Goal: Transaction & Acquisition: Purchase product/service

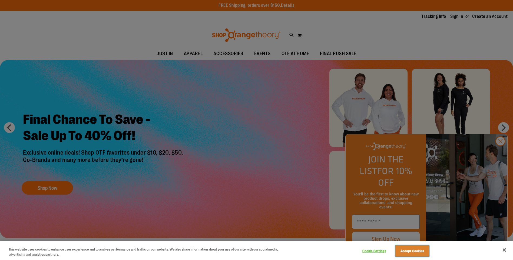
click at [412, 253] on button "Accept Cookies" at bounding box center [412, 251] width 34 height 11
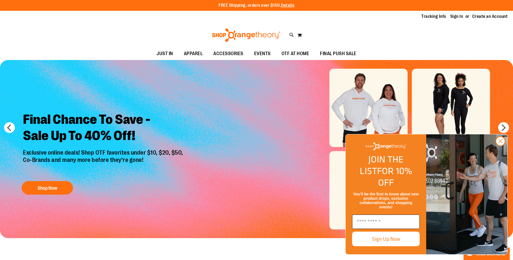
click at [383, 225] on input "Enter email" at bounding box center [386, 222] width 68 height 14
type input "**********"
click at [386, 237] on button "Sign Up Now" at bounding box center [386, 239] width 68 height 15
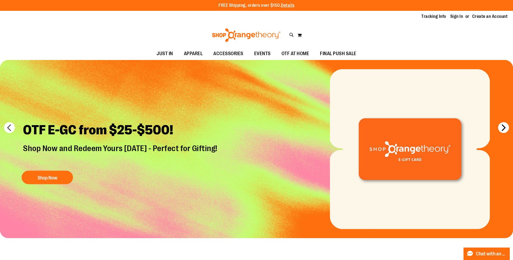
click at [508, 125] on button "next" at bounding box center [503, 127] width 11 height 11
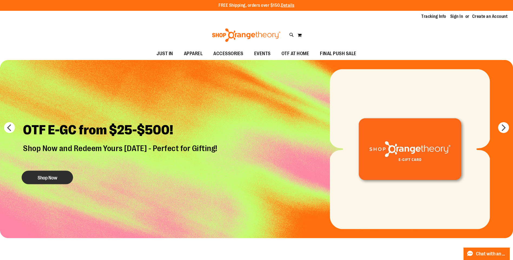
click at [48, 181] on button "Shop Now" at bounding box center [47, 178] width 51 height 14
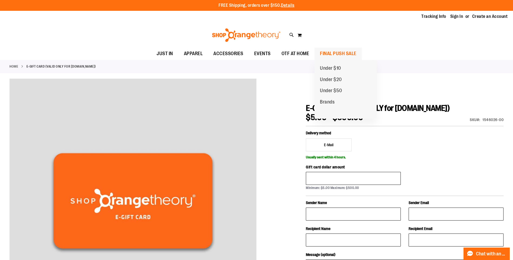
click at [328, 52] on span "FINAL PUSH SALE" at bounding box center [338, 54] width 37 height 12
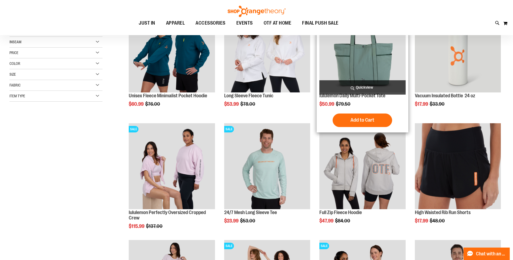
scroll to position [108, 0]
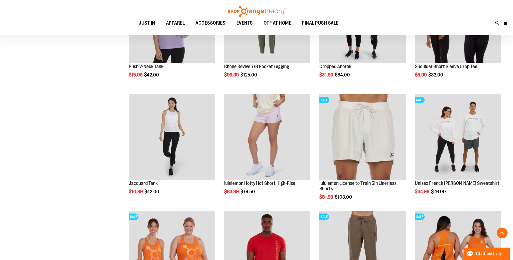
scroll to position [487, 0]
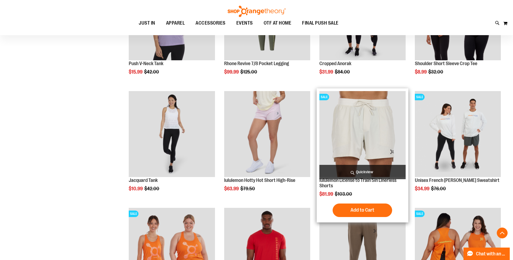
click at [366, 124] on img "product" at bounding box center [362, 134] width 86 height 86
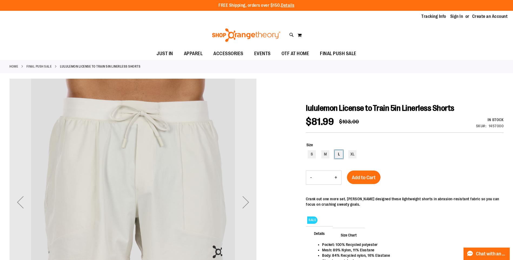
click at [338, 154] on div "L" at bounding box center [339, 154] width 8 height 8
type input "***"
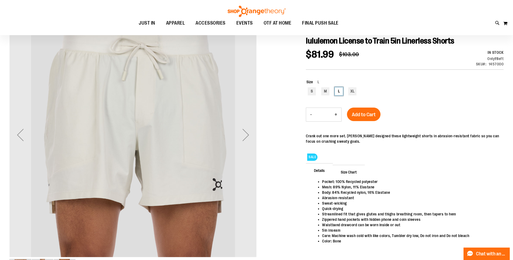
scroll to position [81, 0]
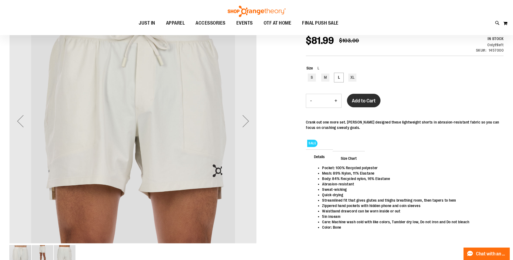
click at [365, 104] on span "Add to Cart" at bounding box center [364, 101] width 24 height 6
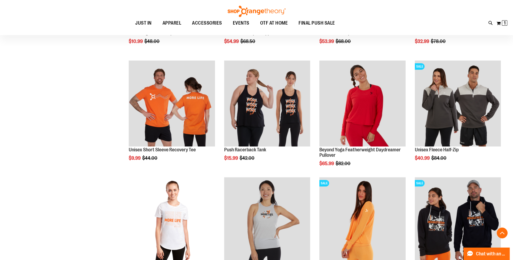
scroll to position [543, 0]
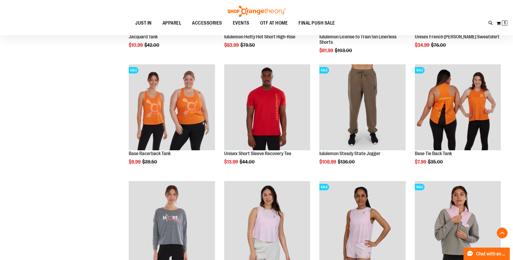
scroll to position [326, 0]
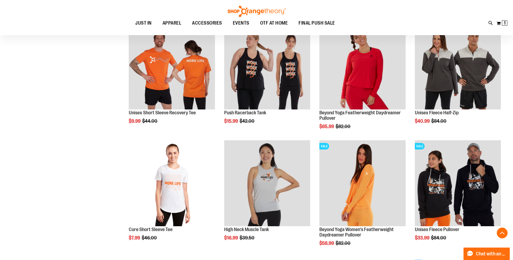
scroll to position [570, 0]
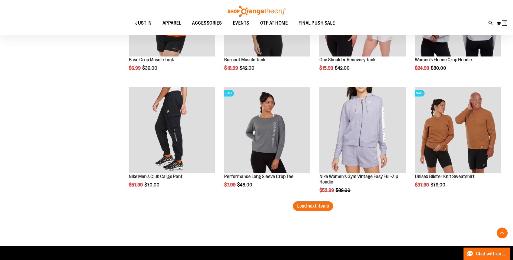
scroll to position [975, 0]
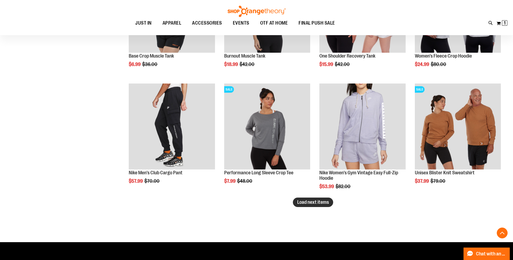
click at [319, 201] on span "Load next items" at bounding box center [313, 202] width 32 height 5
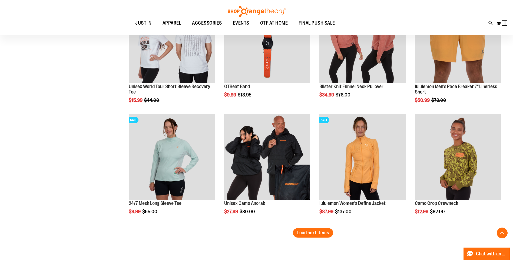
scroll to position [1300, 0]
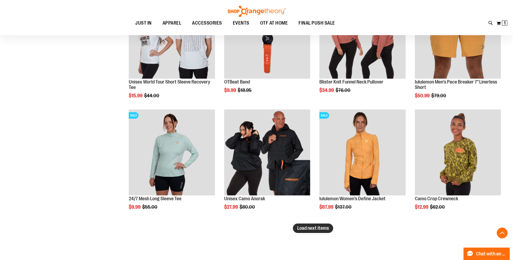
click at [317, 232] on button "Load next items" at bounding box center [313, 228] width 40 height 9
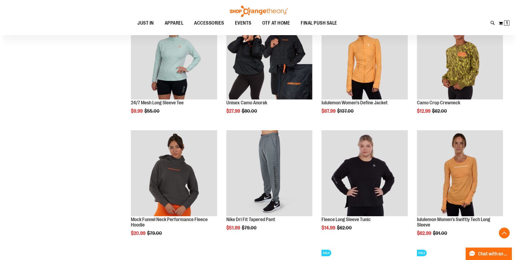
scroll to position [1408, 0]
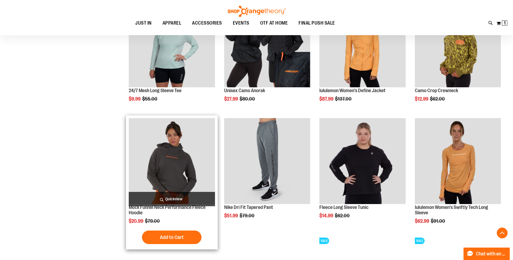
click at [169, 198] on span "Quickview" at bounding box center [172, 199] width 86 height 14
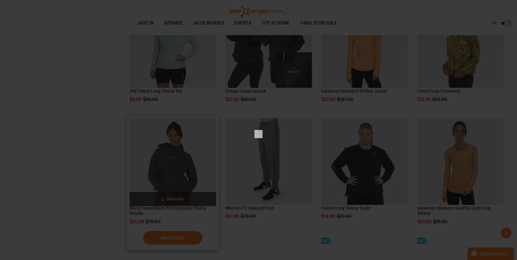
scroll to position [0, 0]
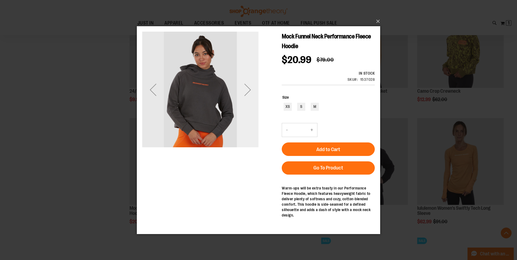
click at [249, 90] on div "Next" at bounding box center [248, 90] width 22 height 22
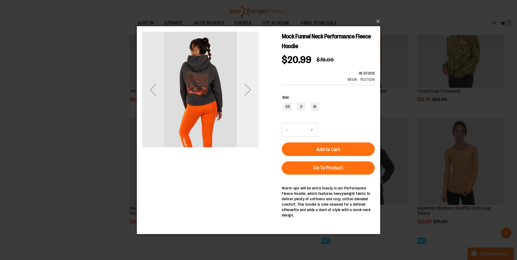
click at [249, 90] on div "Next" at bounding box center [248, 90] width 22 height 22
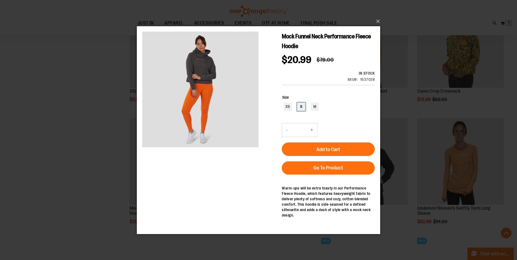
click at [304, 107] on div "S" at bounding box center [301, 107] width 8 height 8
type input "***"
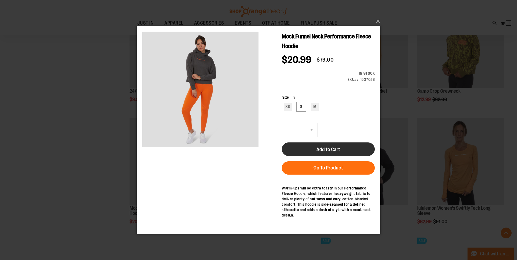
click at [318, 149] on span "Add to Cart" at bounding box center [328, 149] width 24 height 6
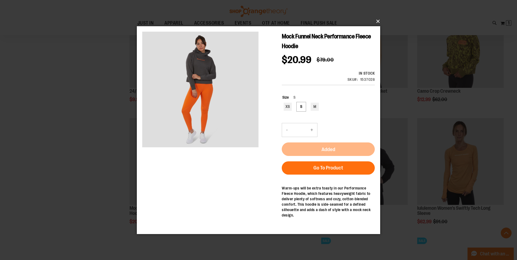
click at [378, 21] on button "×" at bounding box center [259, 21] width 243 height 12
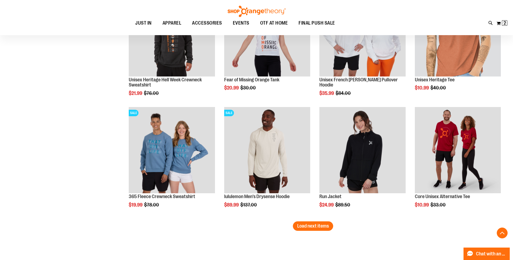
scroll to position [1668, 0]
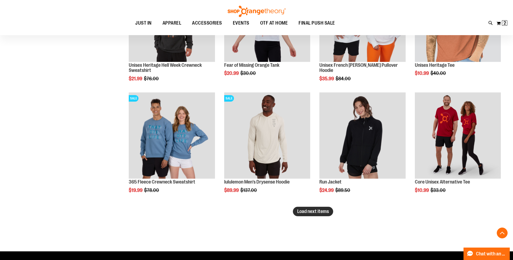
click at [321, 212] on span "Load next items" at bounding box center [313, 211] width 32 height 5
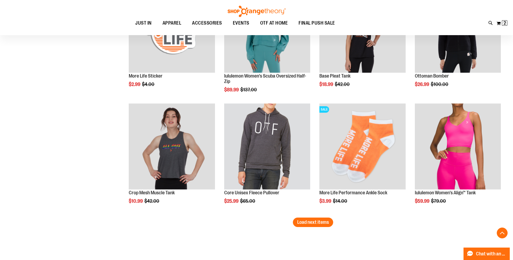
scroll to position [2019, 0]
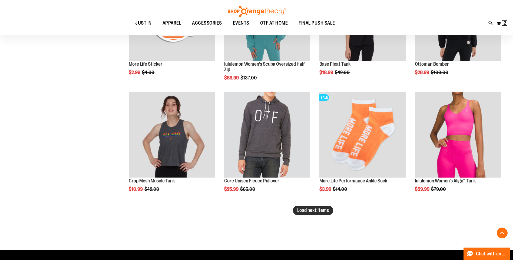
click at [310, 213] on span "Load next items" at bounding box center [313, 210] width 32 height 5
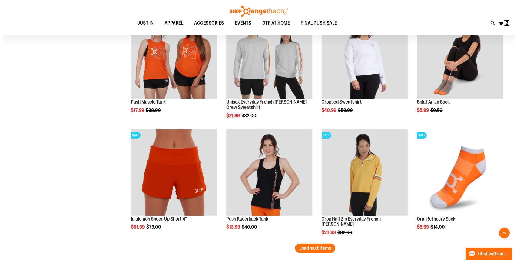
scroll to position [2344, 0]
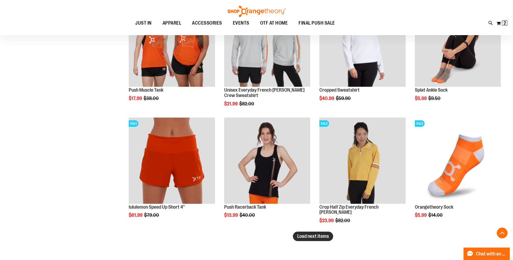
click at [314, 237] on span "Load next items" at bounding box center [313, 236] width 32 height 5
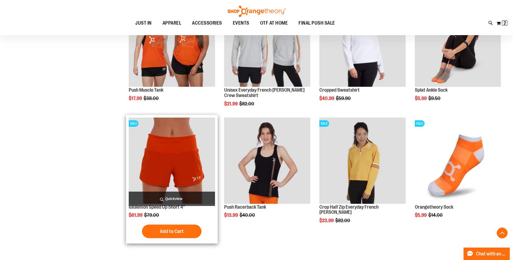
click at [177, 194] on span "Quickview" at bounding box center [172, 199] width 86 height 14
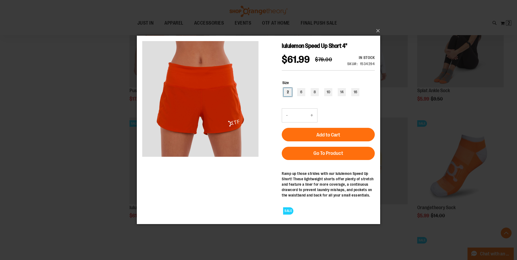
click at [288, 94] on div "2" at bounding box center [288, 92] width 8 height 8
type input "***"
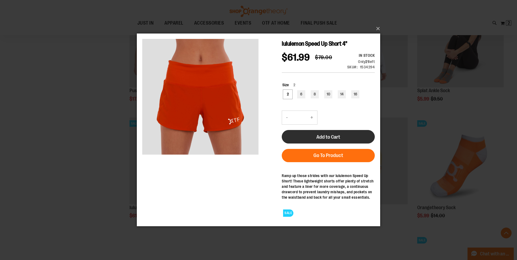
click at [329, 137] on span "Add to Cart" at bounding box center [328, 137] width 24 height 6
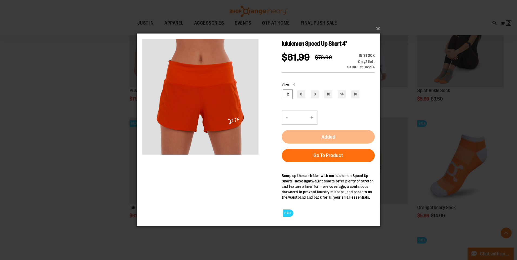
click at [379, 29] on button "×" at bounding box center [259, 29] width 243 height 12
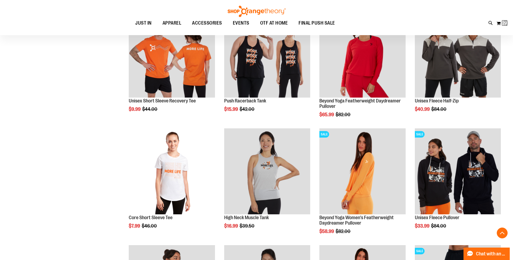
scroll to position [39, 0]
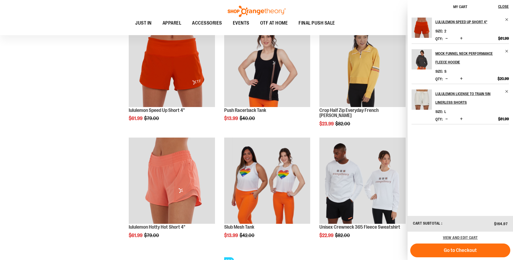
scroll to position [2407, 0]
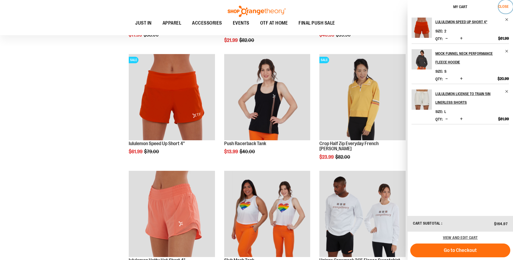
click at [504, 7] on span "Close" at bounding box center [503, 6] width 11 height 4
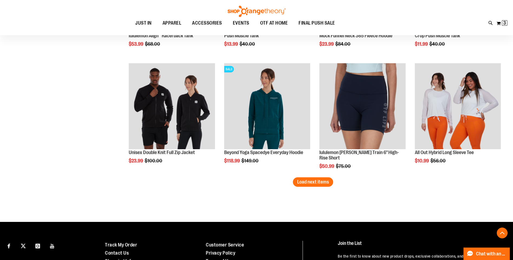
scroll to position [2759, 0]
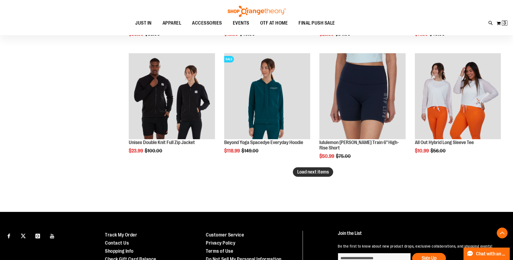
click at [325, 173] on span "Load next items" at bounding box center [313, 171] width 32 height 5
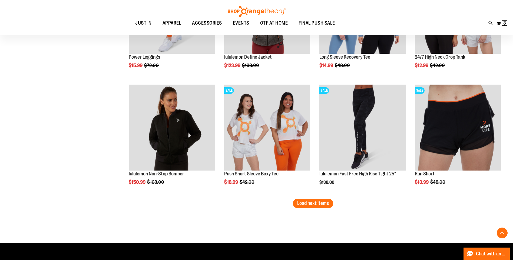
scroll to position [3084, 0]
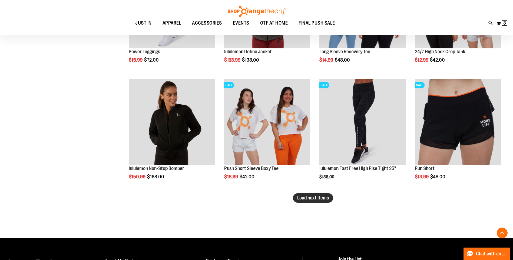
click at [311, 202] on button "Load next items" at bounding box center [313, 197] width 40 height 9
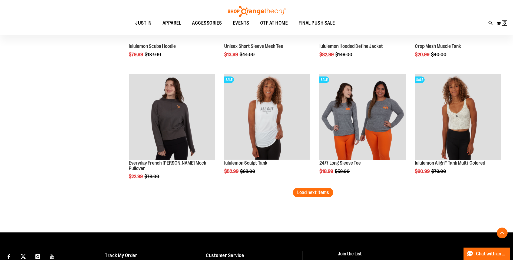
scroll to position [3462, 0]
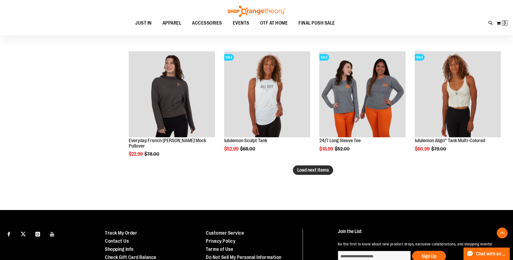
click at [316, 171] on span "Load next items" at bounding box center [313, 169] width 32 height 5
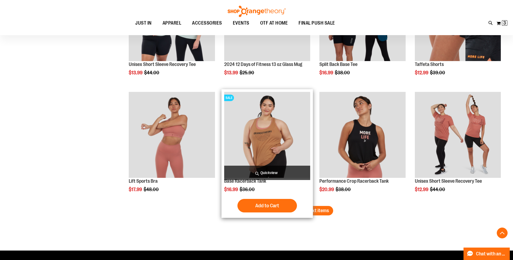
scroll to position [3787, 0]
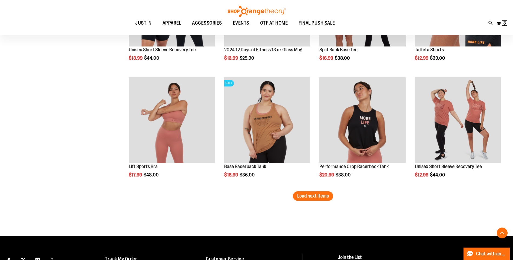
click at [326, 197] on span "Load next items" at bounding box center [313, 195] width 32 height 5
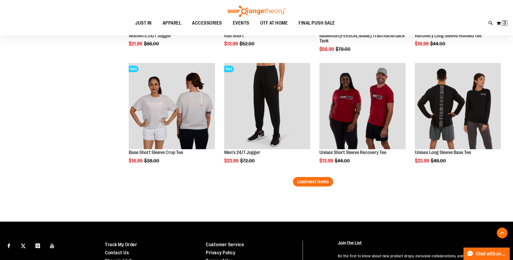
scroll to position [4166, 0]
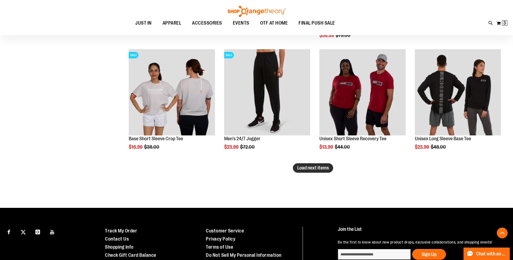
click at [325, 171] on span "Load next items" at bounding box center [313, 167] width 32 height 5
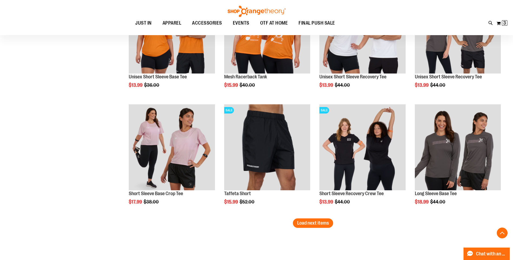
scroll to position [4463, 0]
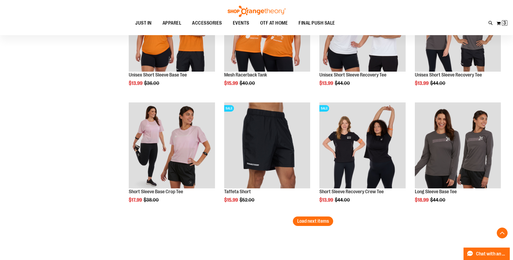
click at [324, 225] on button "Load next items" at bounding box center [313, 221] width 40 height 9
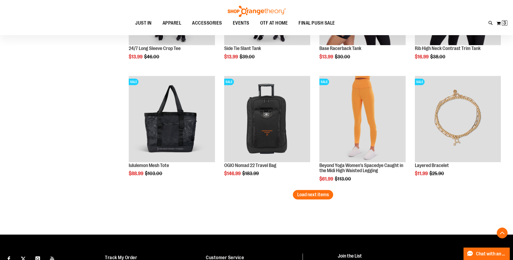
scroll to position [4842, 0]
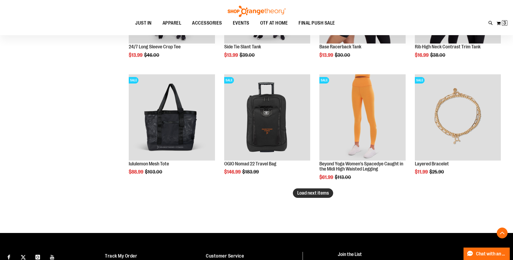
click at [315, 193] on span "Load next items" at bounding box center [313, 192] width 32 height 5
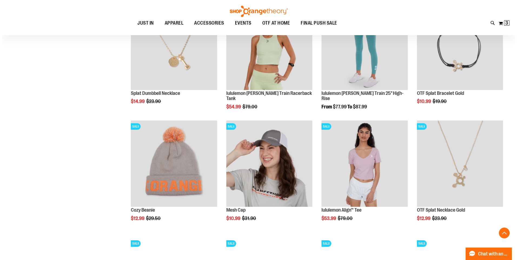
scroll to position [5031, 0]
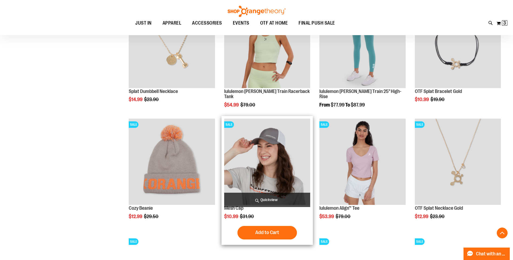
click at [273, 201] on span "Quickview" at bounding box center [267, 200] width 86 height 14
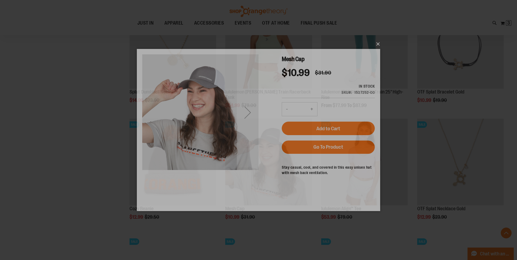
scroll to position [0, 0]
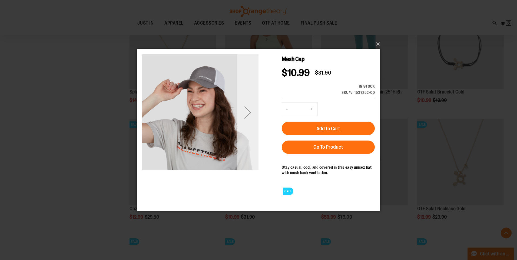
click at [249, 114] on div "Next" at bounding box center [248, 113] width 22 height 22
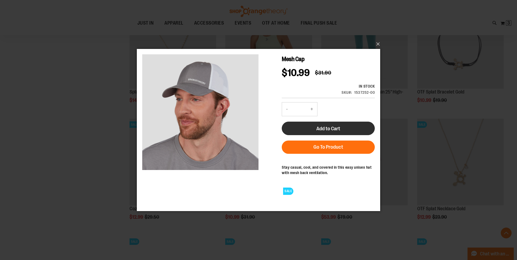
click at [339, 132] on button "Add to Cart" at bounding box center [328, 129] width 93 height 14
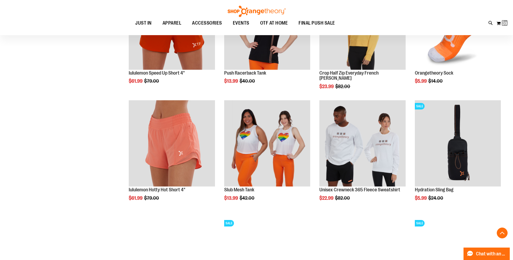
scroll to position [338, 0]
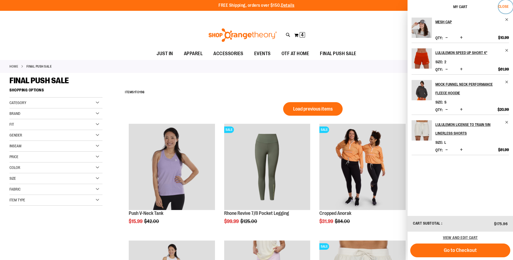
click at [505, 7] on span "Close" at bounding box center [503, 6] width 11 height 4
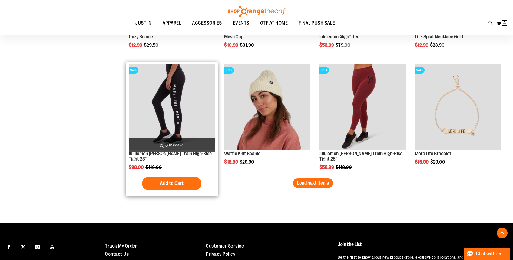
scroll to position [5205, 0]
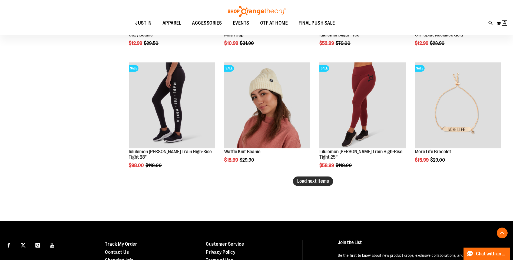
click at [317, 183] on span "Load next items" at bounding box center [313, 181] width 32 height 5
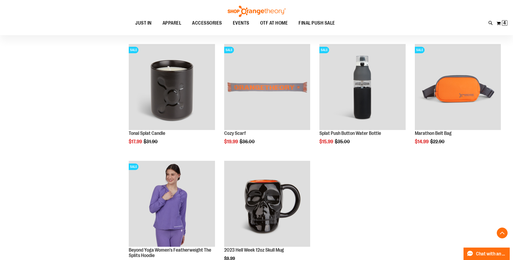
scroll to position [5367, 0]
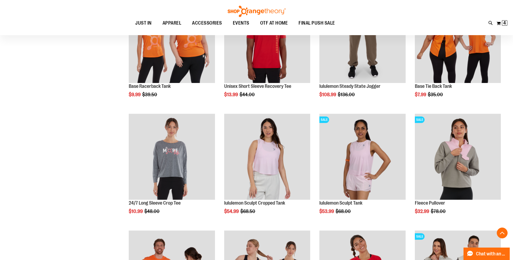
scroll to position [354, 0]
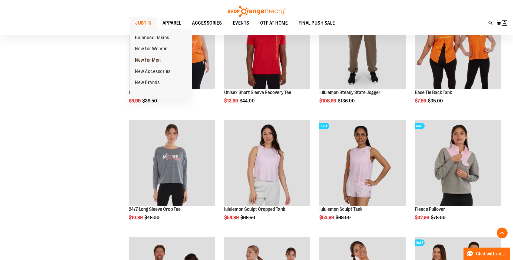
click at [151, 59] on span "New for Men" at bounding box center [148, 60] width 26 height 7
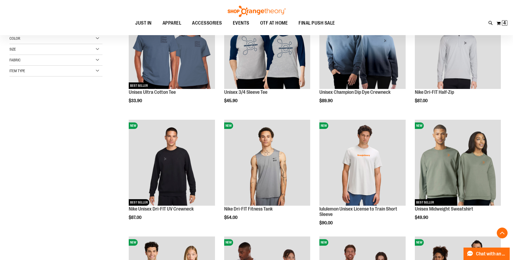
scroll to position [108, 0]
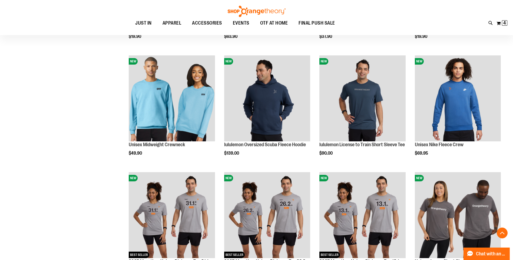
scroll to position [433, 0]
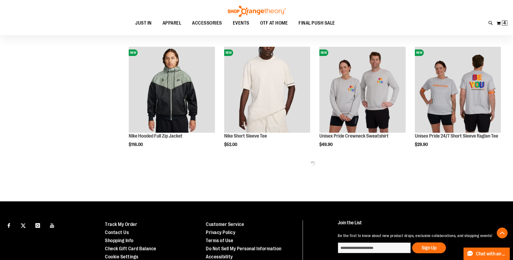
scroll to position [649, 0]
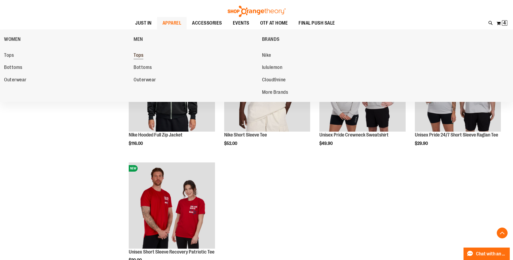
click at [142, 57] on span "Tops" at bounding box center [139, 55] width 10 height 7
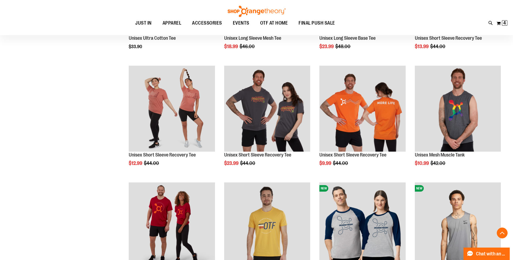
scroll to position [189, 0]
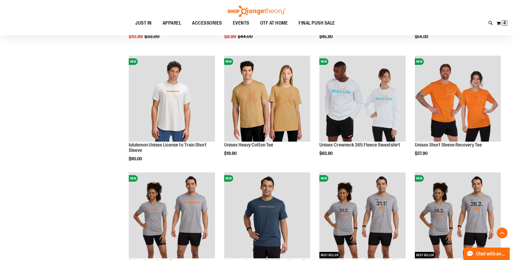
scroll to position [405, 0]
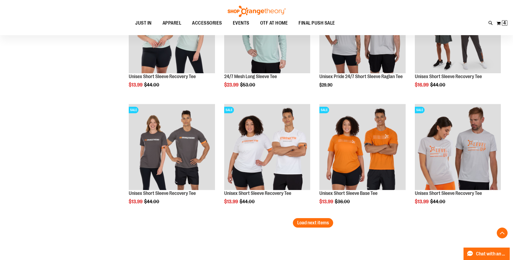
scroll to position [973, 0]
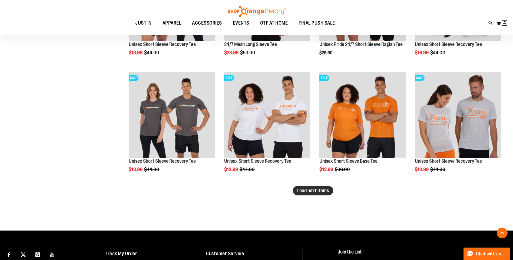
click at [325, 193] on span "Load next items" at bounding box center [313, 190] width 32 height 5
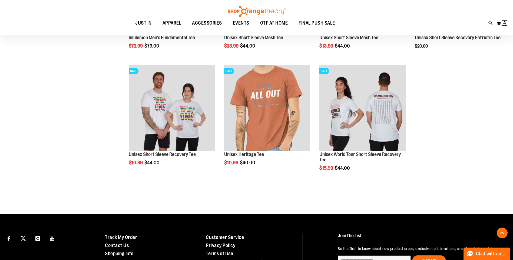
scroll to position [1217, 0]
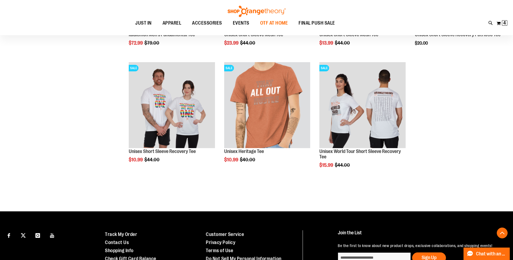
click at [273, 21] on span "OTF AT HOME" at bounding box center [274, 23] width 28 height 12
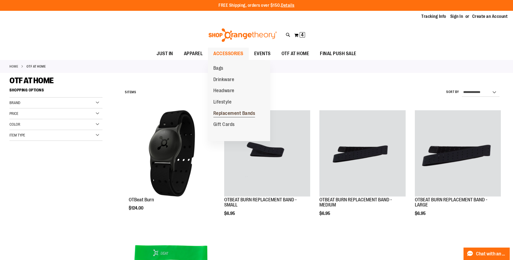
click at [232, 115] on span "Replacement Bands" at bounding box center [234, 114] width 42 height 7
